Goal: Check status: Check status

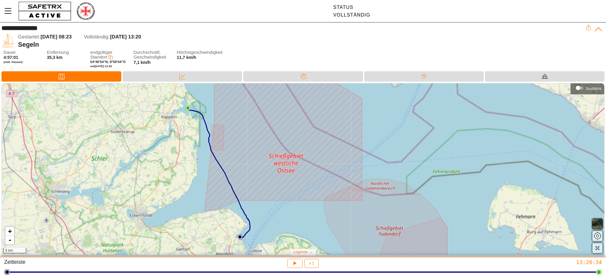
drag, startPoint x: 250, startPoint y: 150, endPoint x: 194, endPoint y: 151, distance: 55.3
click at [194, 151] on div "+ - 5 km" at bounding box center [303, 168] width 602 height 171
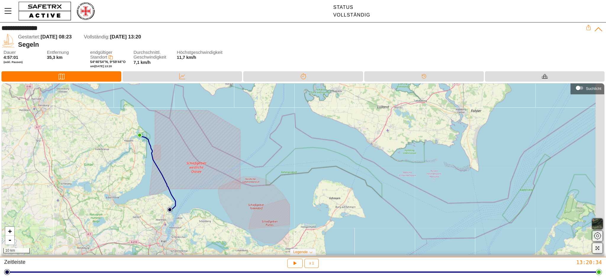
drag, startPoint x: 224, startPoint y: 168, endPoint x: 157, endPoint y: 169, distance: 66.5
click at [157, 169] on div "+ - 10 km" at bounding box center [303, 168] width 602 height 171
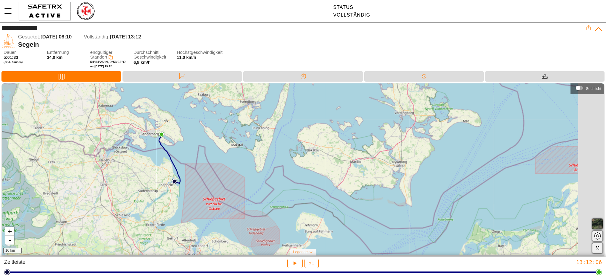
drag, startPoint x: 234, startPoint y: 170, endPoint x: 168, endPoint y: 175, distance: 65.5
click at [169, 175] on div "+ - 10 km" at bounding box center [303, 168] width 602 height 171
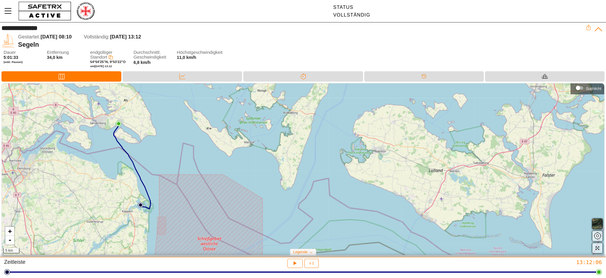
drag, startPoint x: 166, startPoint y: 174, endPoint x: 137, endPoint y: 199, distance: 37.7
click at [137, 199] on div "+ - 5 km" at bounding box center [303, 168] width 602 height 171
